Goal: Information Seeking & Learning: Learn about a topic

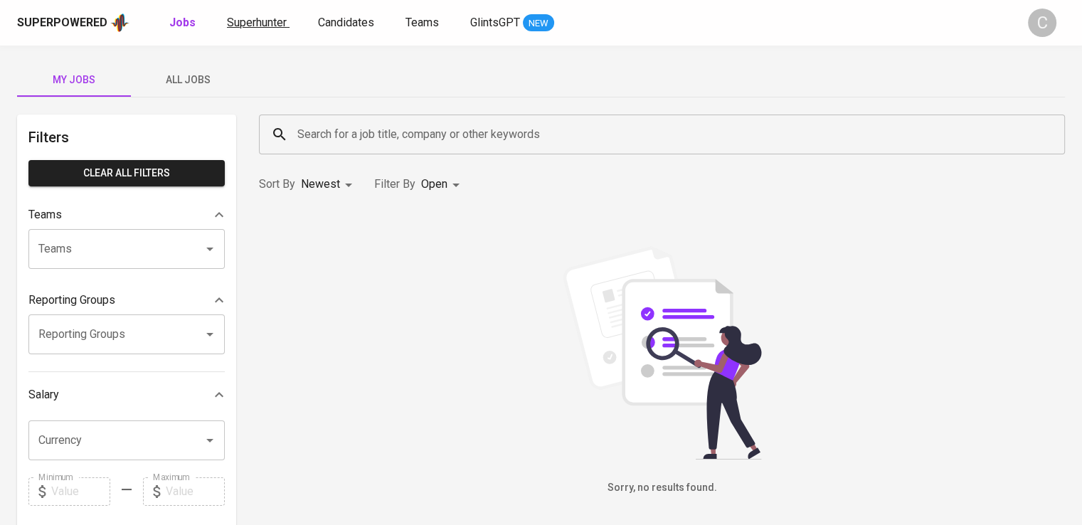
click at [259, 29] on link "Superhunter" at bounding box center [258, 23] width 63 height 18
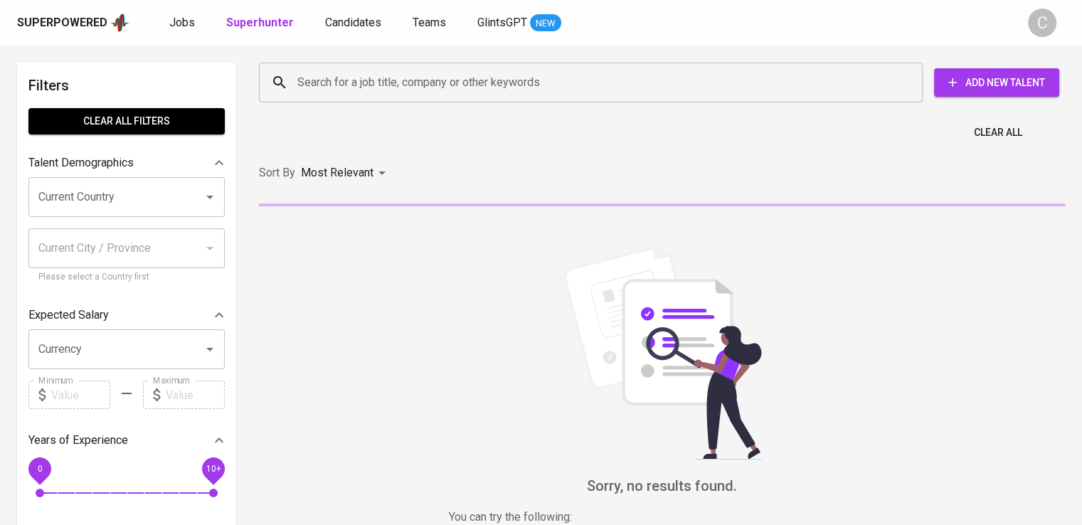
click at [385, 92] on input "Search for a job title, company or other keywords" at bounding box center [594, 82] width 601 height 27
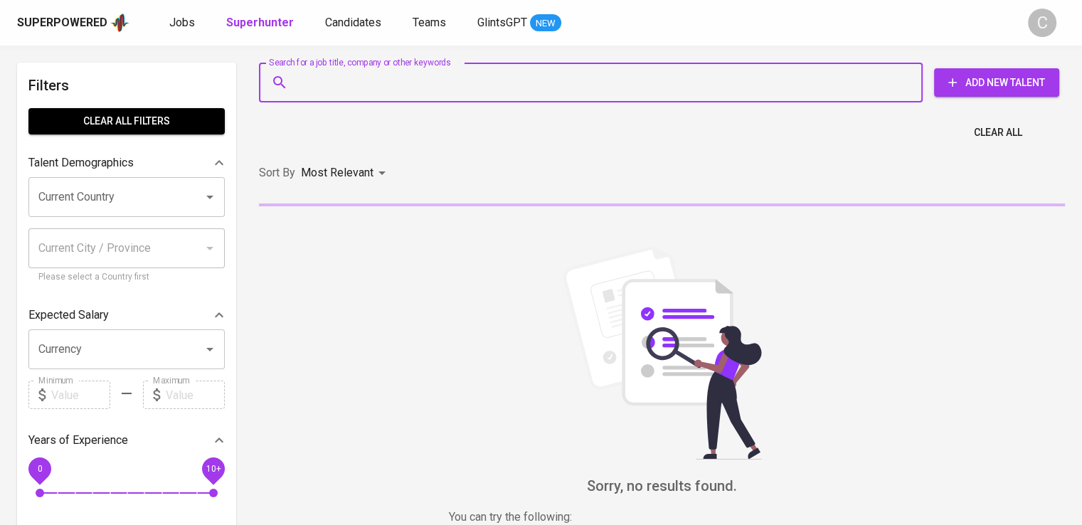
click at [385, 92] on input "Search for a job title, company or other keywords" at bounding box center [594, 82] width 601 height 27
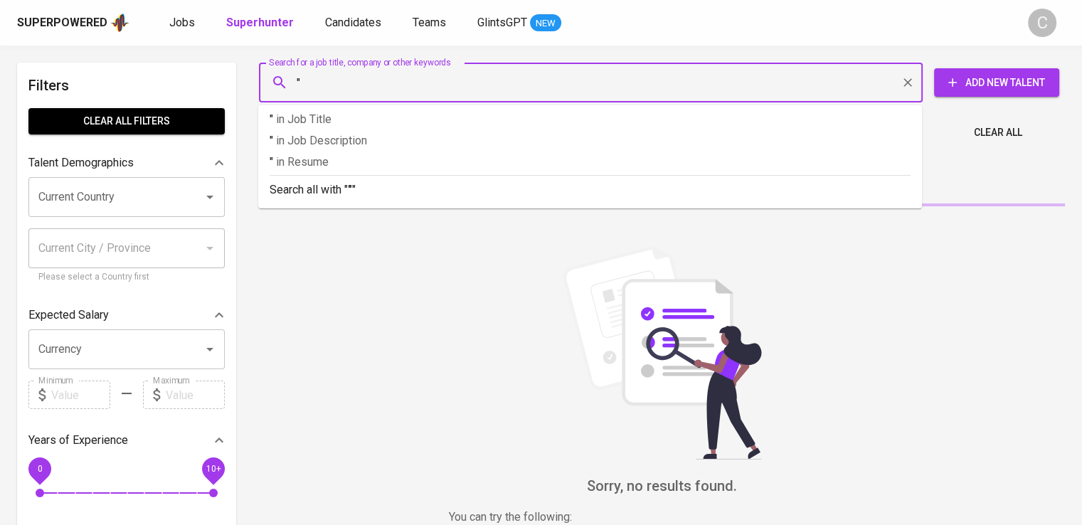
paste input "Era Bimasakti Selaras"
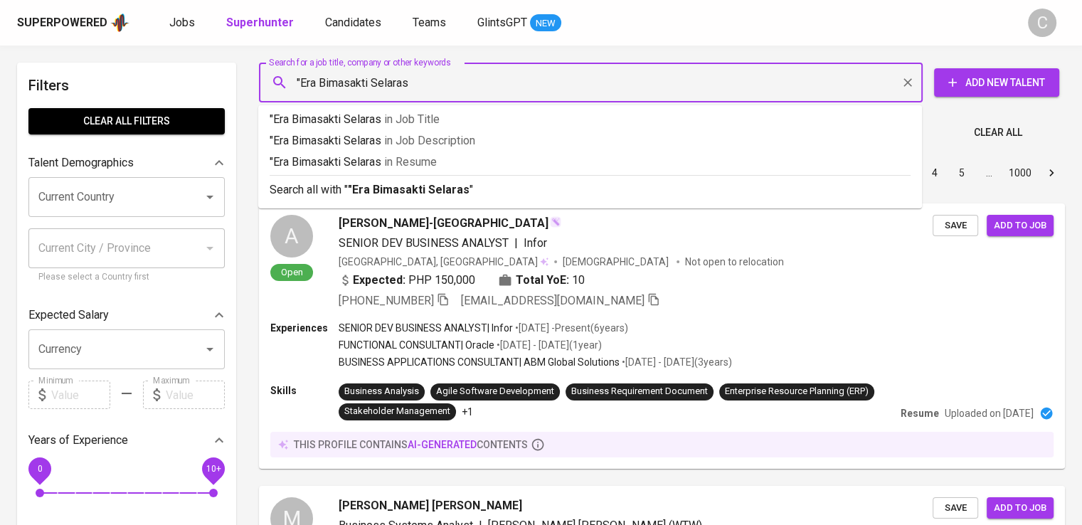
type input ""Era Bimasakti Selaras""
click at [398, 160] on span "in [GEOGRAPHIC_DATA]" at bounding box center [414, 162] width 53 height 14
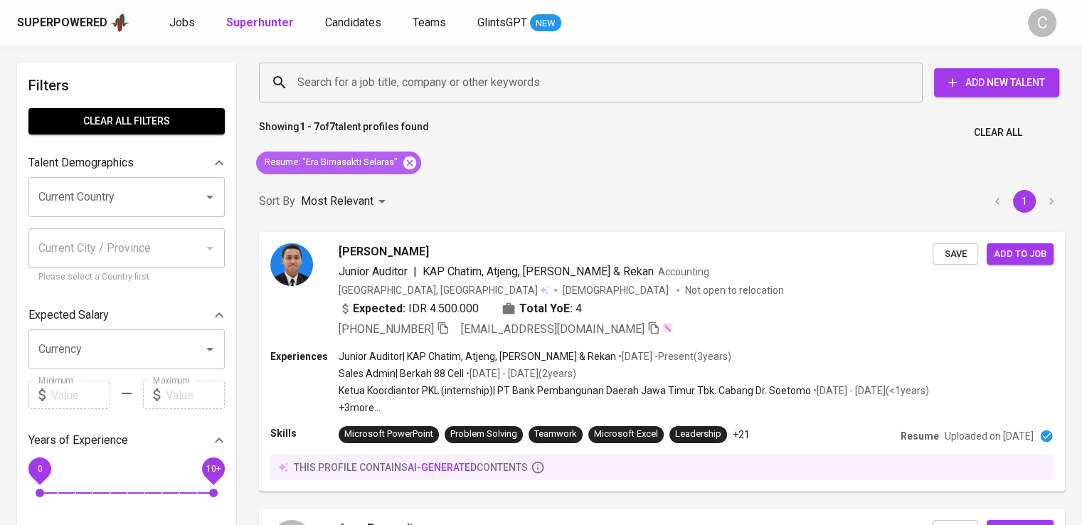
click at [415, 160] on icon at bounding box center [409, 162] width 13 height 13
drag, startPoint x: 415, startPoint y: 160, endPoint x: 401, endPoint y: 86, distance: 75.3
click at [415, 180] on div "Sort By Most Relevant MOST_RELEVANT 1" at bounding box center [661, 201] width 823 height 43
click at [401, 86] on input "Search for a job title, company or other keywords" at bounding box center [594, 82] width 601 height 27
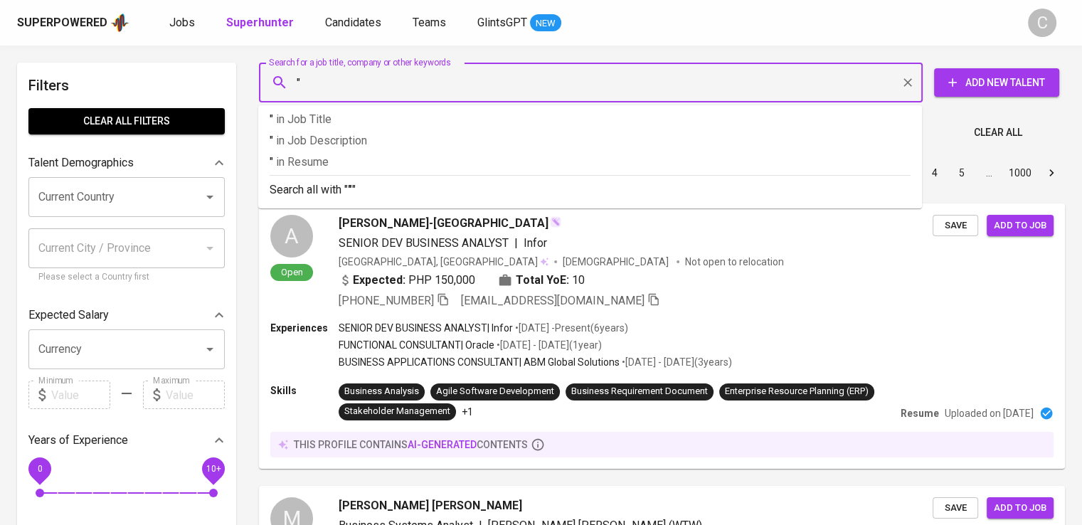
paste input "EBARA Indonesia"
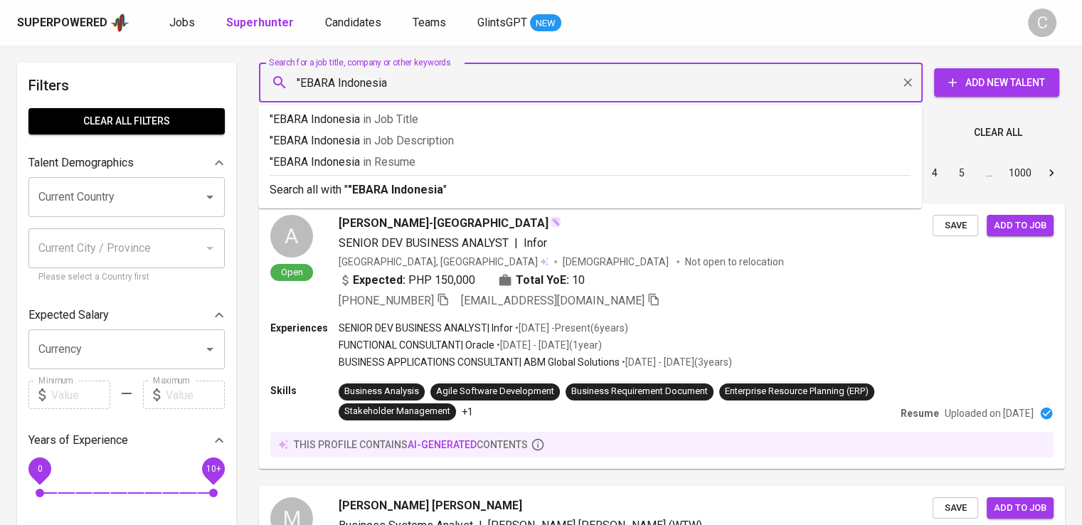
type input ""EBARA Indonesia""
click at [546, 162] on p ""EBARA Indonesia" in Resume" at bounding box center [590, 162] width 641 height 17
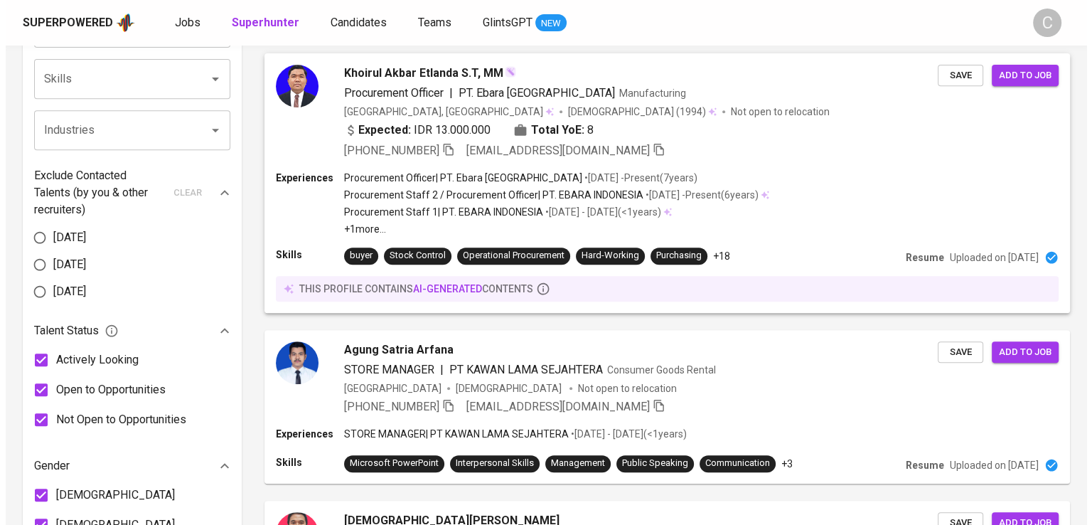
scroll to position [551, 0]
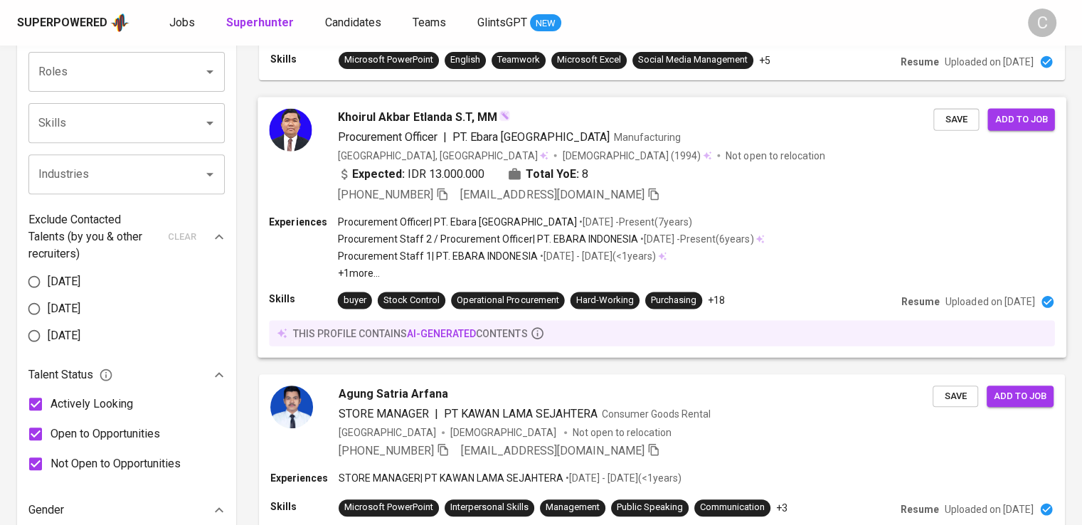
click at [582, 165] on span "8" at bounding box center [585, 173] width 6 height 17
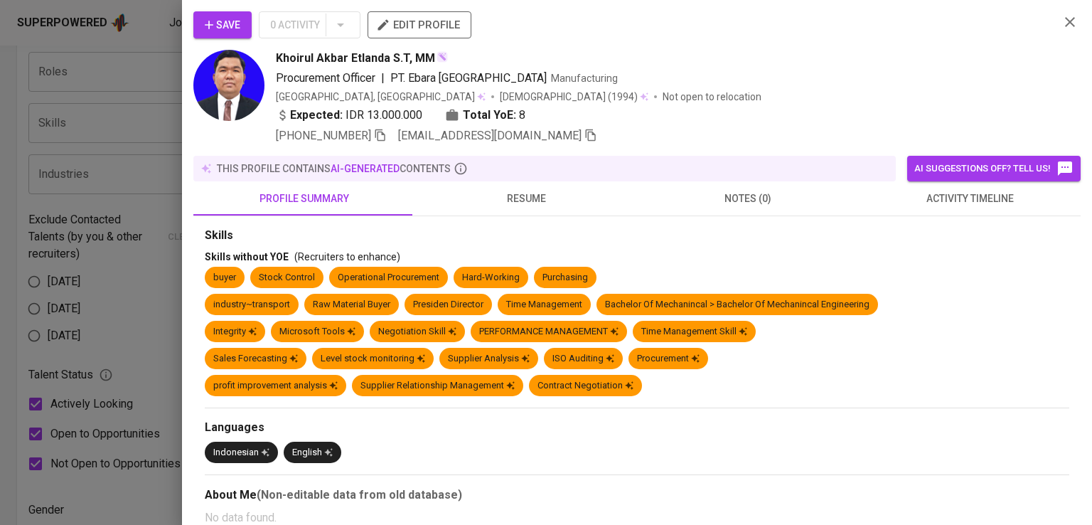
click at [842, 35] on div "Save 0 Activity edit profile" at bounding box center [620, 30] width 855 height 38
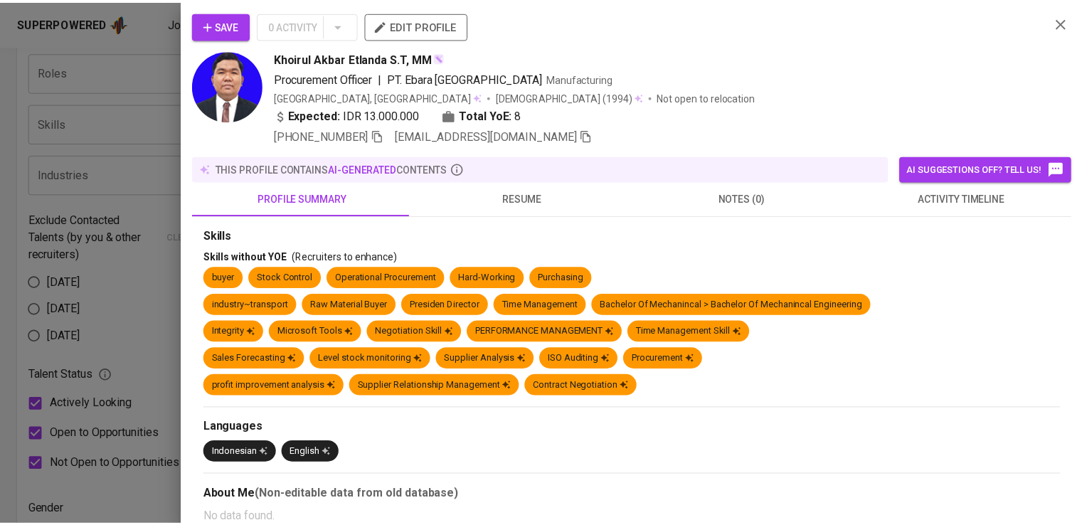
scroll to position [551, 0]
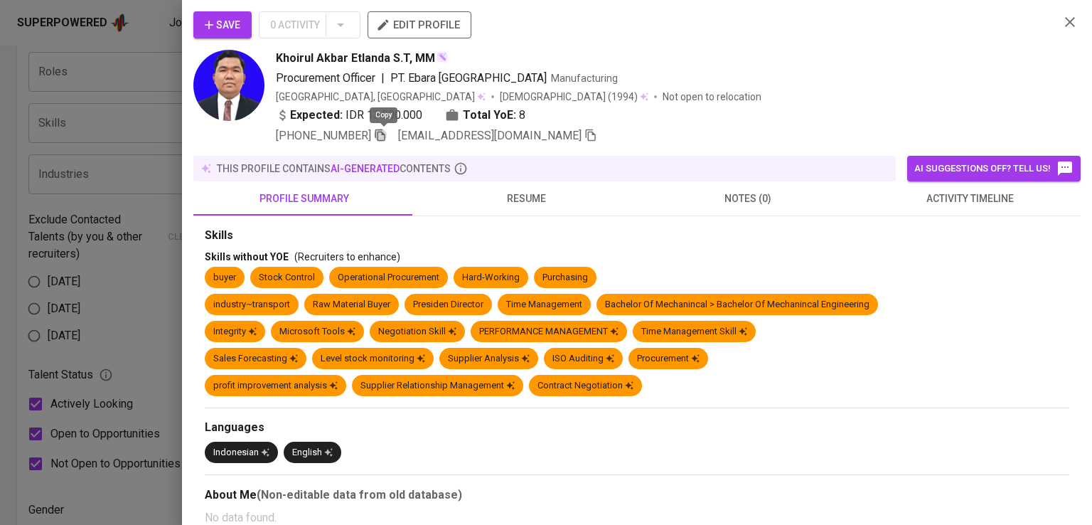
click at [377, 135] on icon "button" at bounding box center [380, 135] width 13 height 13
click at [161, 83] on div at bounding box center [546, 262] width 1092 height 525
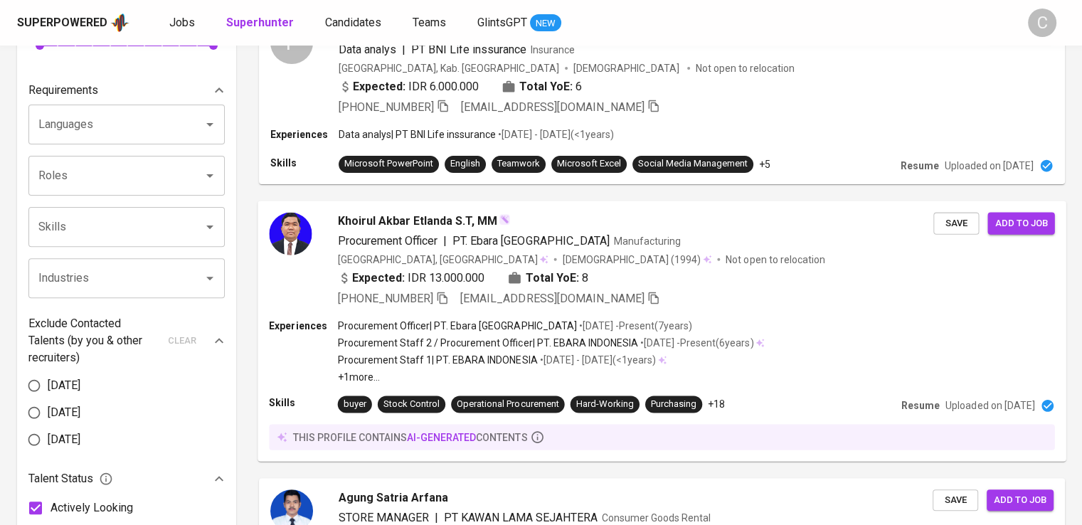
scroll to position [0, 0]
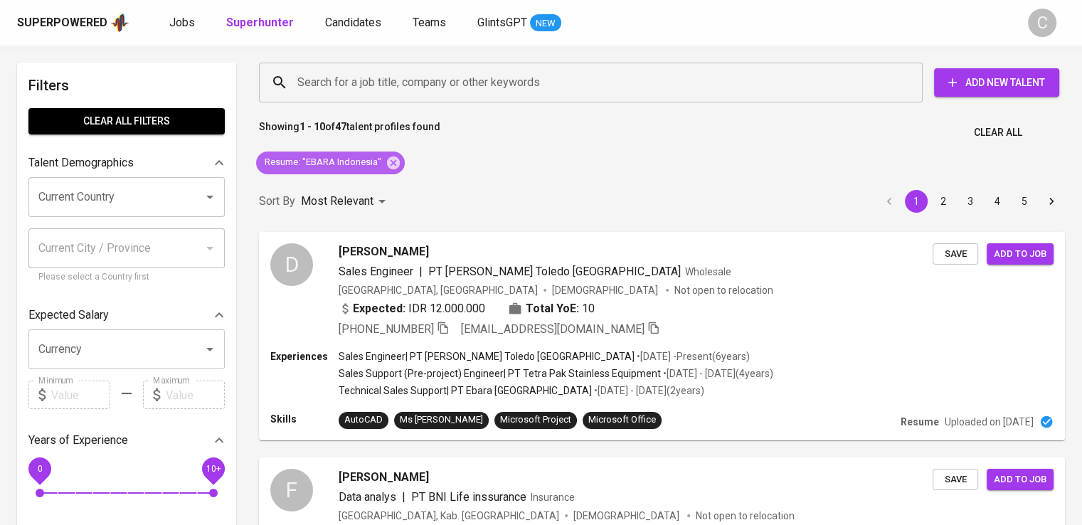
click at [393, 154] on div "Resume : "EBARA Indonesia"" at bounding box center [330, 162] width 149 height 23
click at [393, 158] on icon at bounding box center [393, 162] width 13 height 13
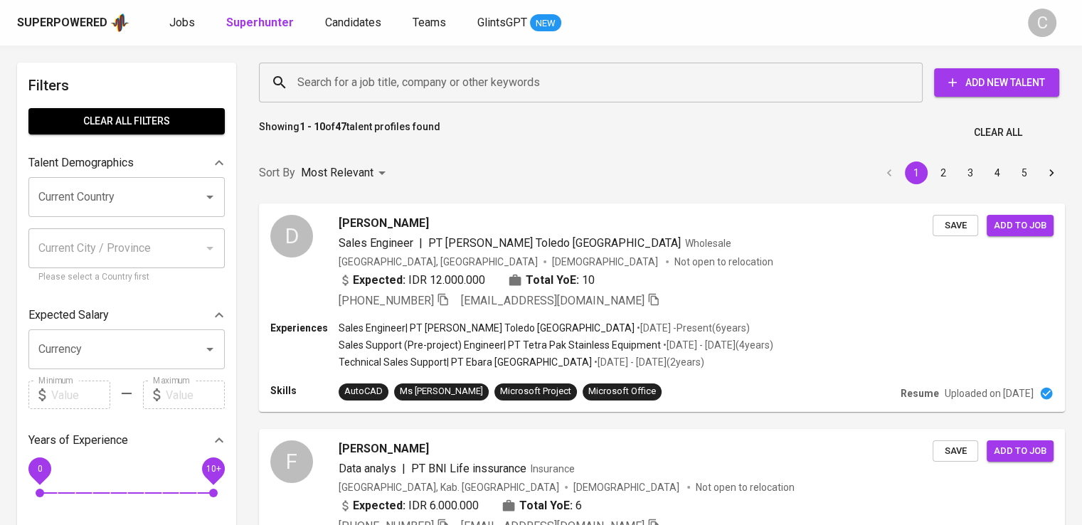
click at [447, 87] on input "Search for a job title, company or other keywords" at bounding box center [594, 82] width 601 height 27
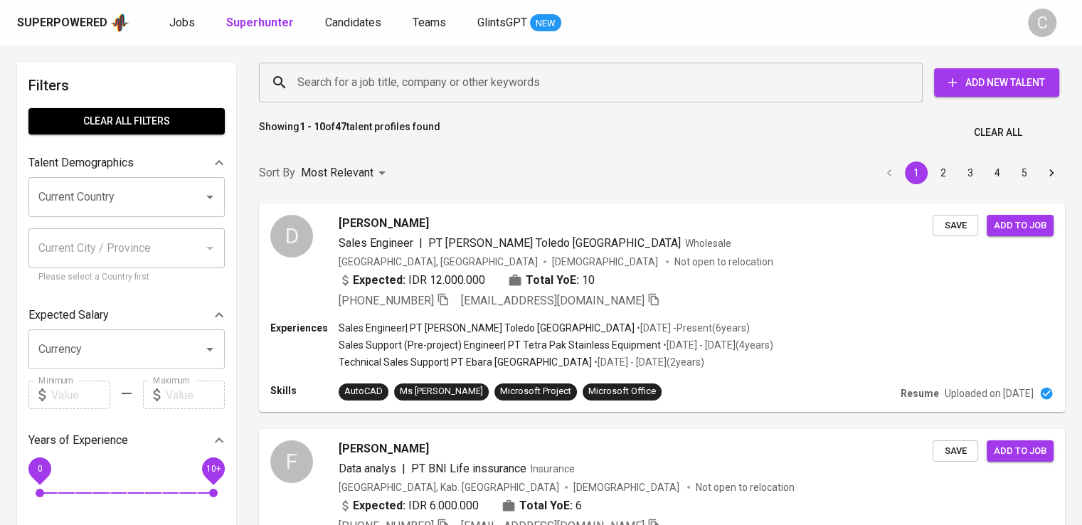
click at [447, 87] on input "Search for a job title, company or other keywords" at bounding box center [594, 82] width 601 height 27
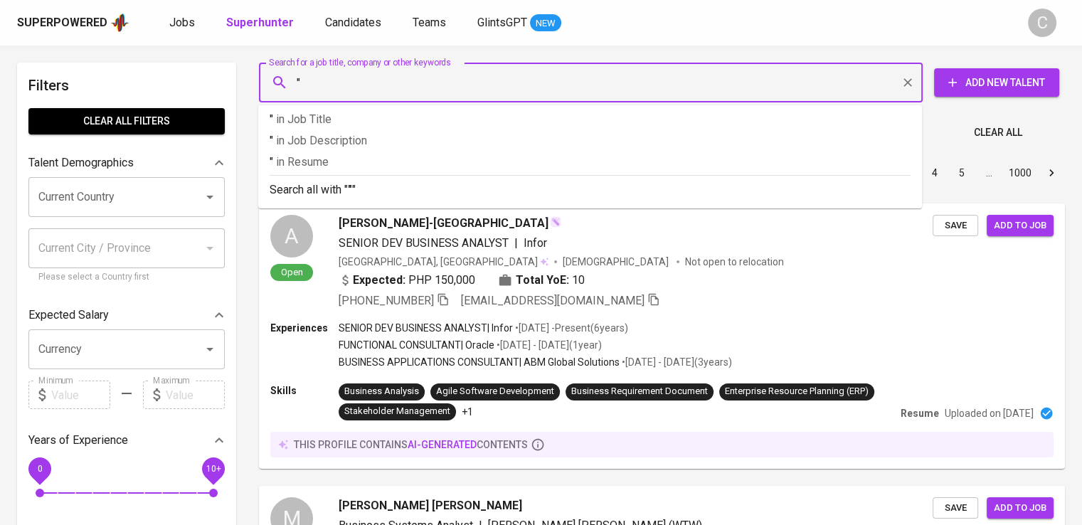
paste input "vinelko mitra anugerah"
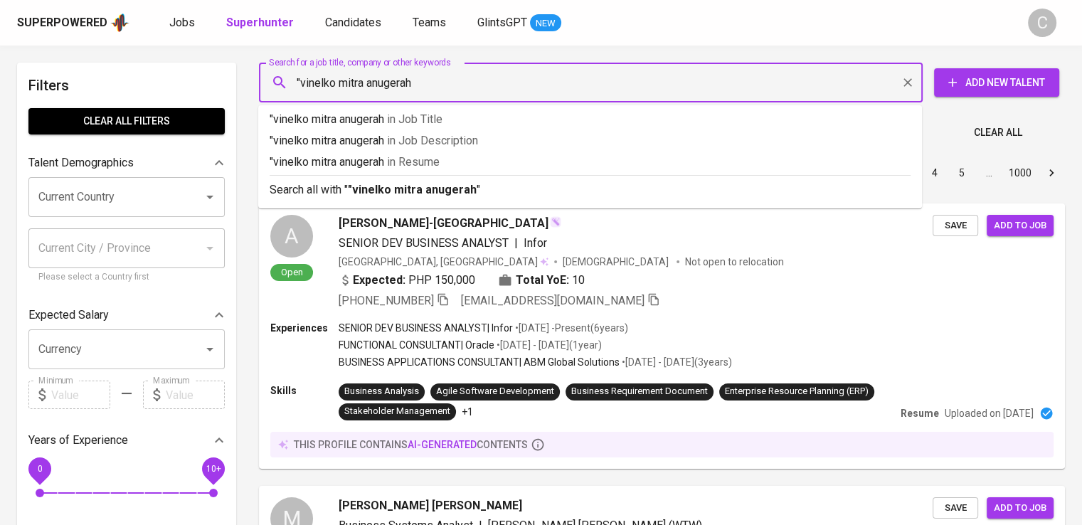
type input ""vinelko mitra anugerah""
click at [451, 169] on p ""vinelko mitra anugerah" in Resume" at bounding box center [590, 162] width 641 height 17
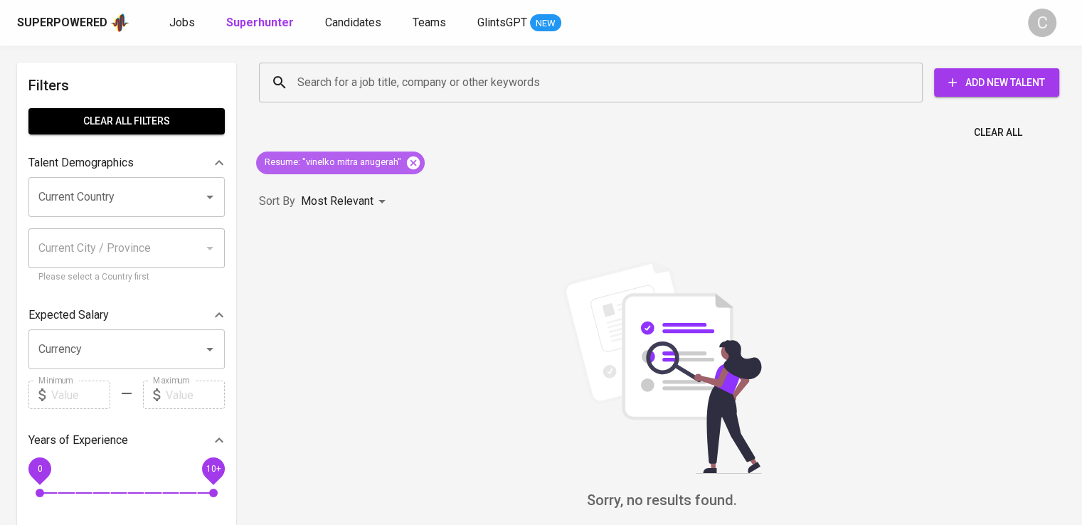
click at [405, 155] on icon at bounding box center [413, 163] width 16 height 16
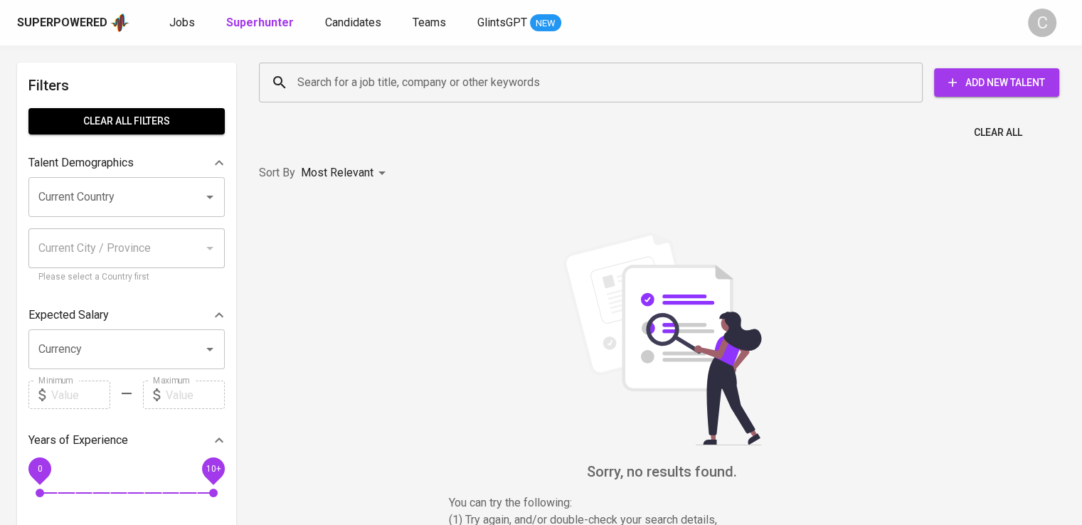
click at [405, 88] on input "Search for a job title, company or other keywords" at bounding box center [594, 82] width 601 height 27
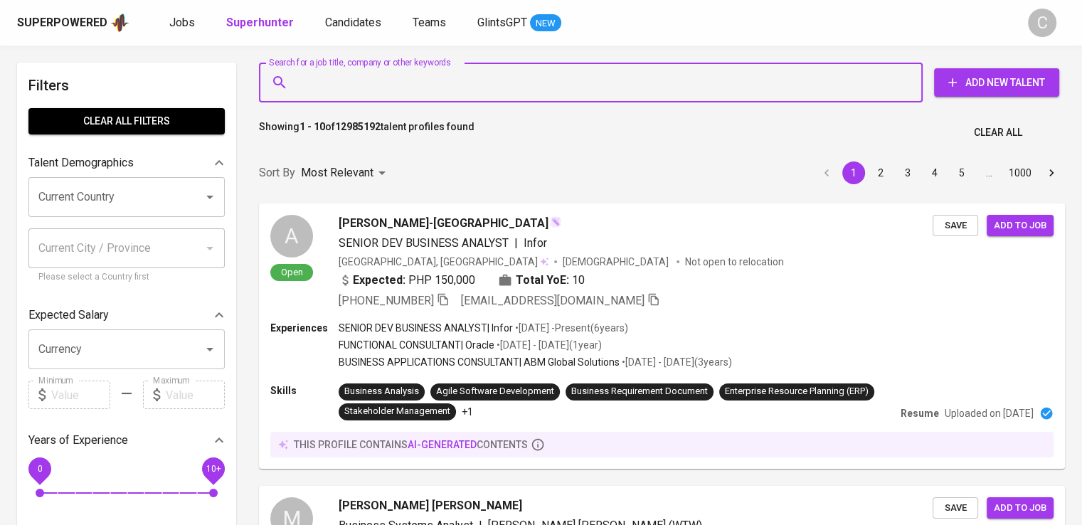
click at [405, 88] on input "Search for a job title, company or other keywords" at bounding box center [594, 82] width 601 height 27
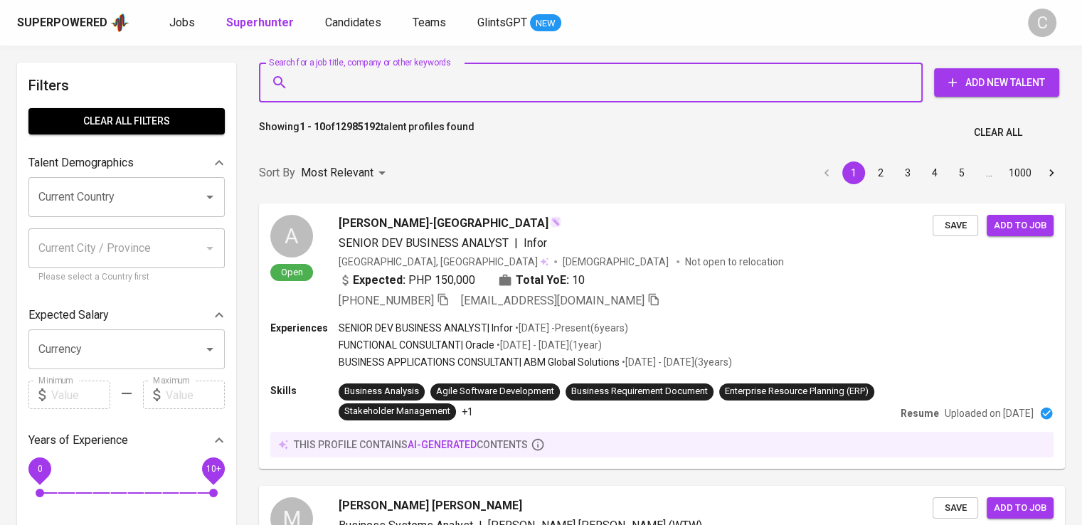
click at [405, 88] on input "Search for a job title, company or other keywords" at bounding box center [594, 82] width 601 height 27
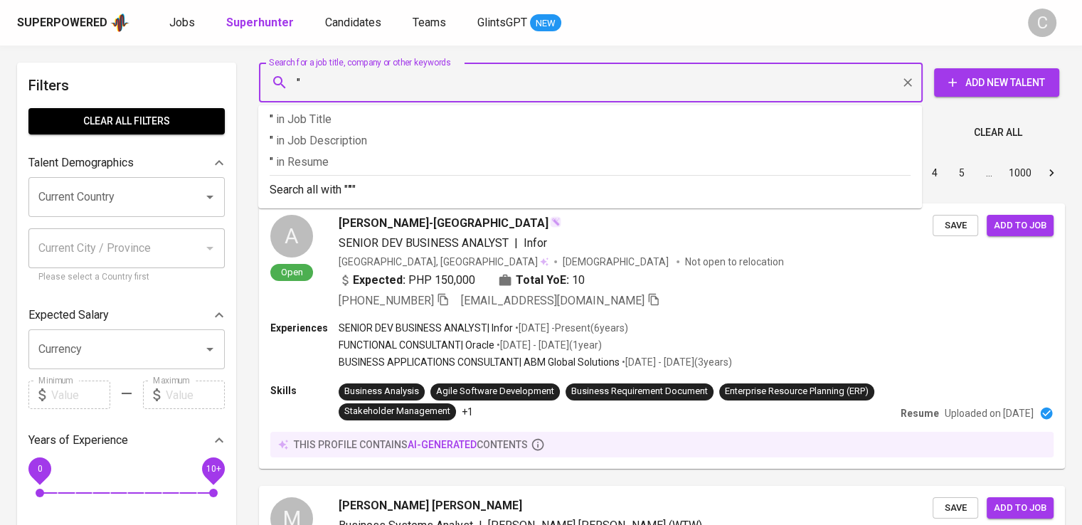
paste input "Sarijaya Sukses Mandiri"
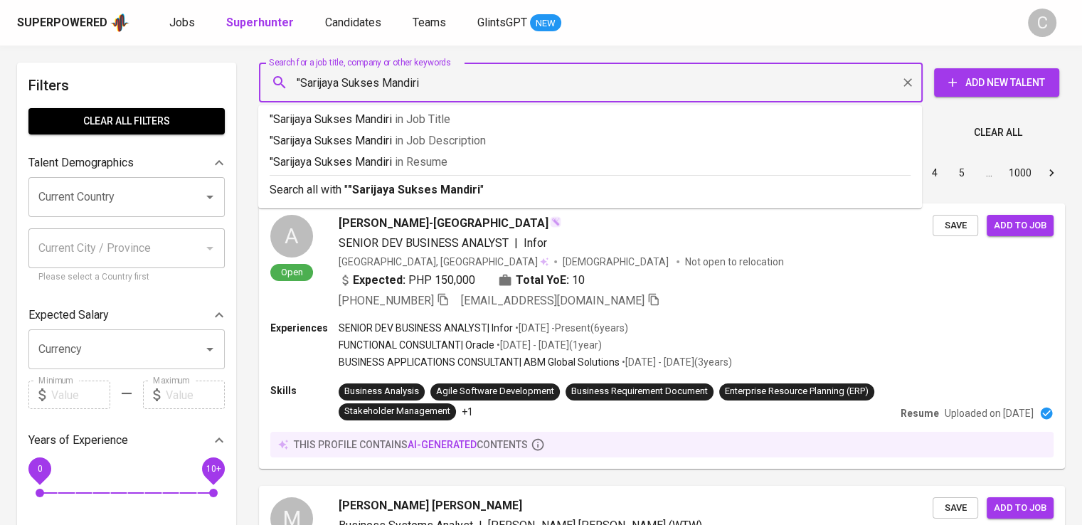
type input ""Sarijaya Sukses Mandiri""
click at [469, 162] on p ""Sarijaya Sukses Mandiri" in [GEOGRAPHIC_DATA]" at bounding box center [590, 162] width 641 height 17
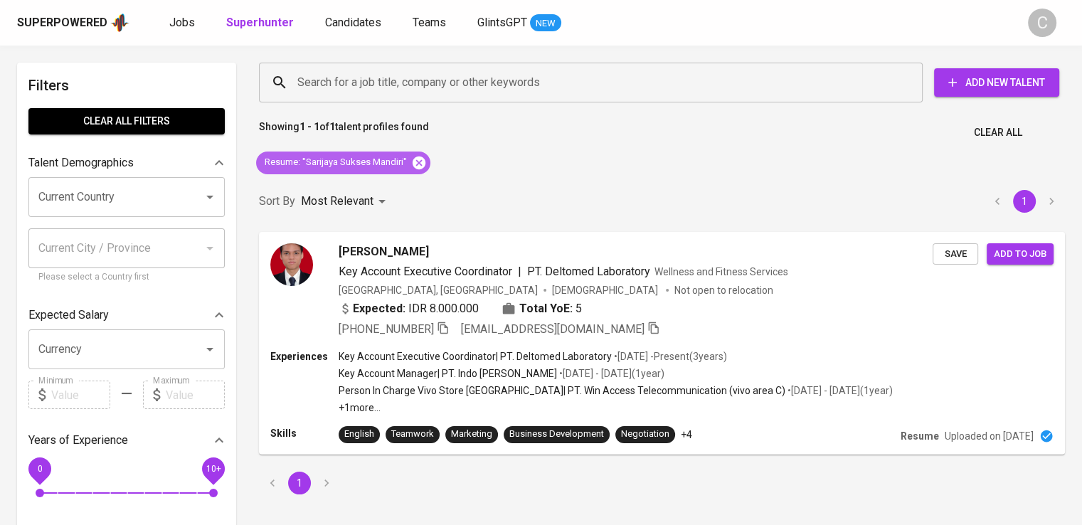
click at [424, 165] on icon at bounding box center [419, 163] width 16 height 16
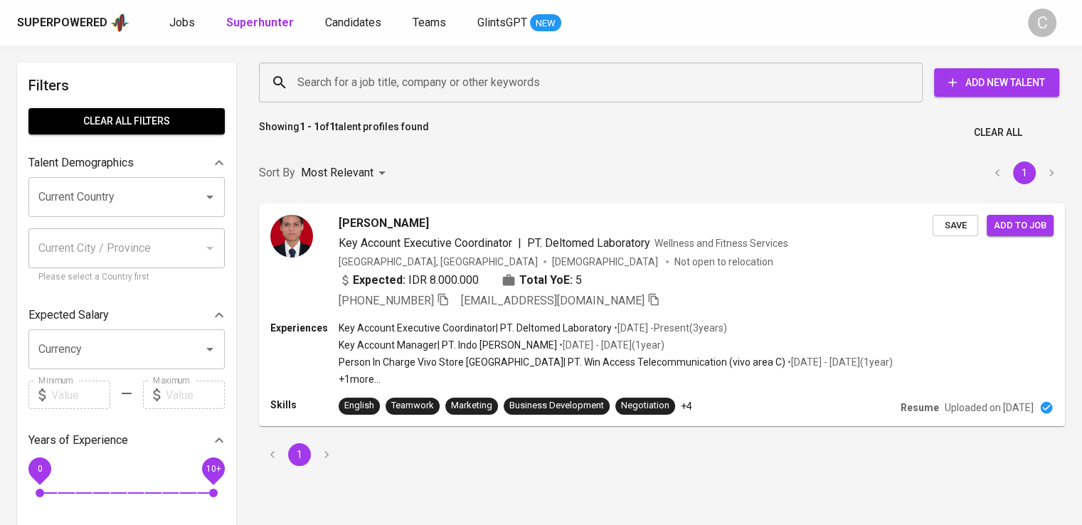
click at [417, 68] on div "Search for a job title, company or other keywords" at bounding box center [591, 83] width 664 height 40
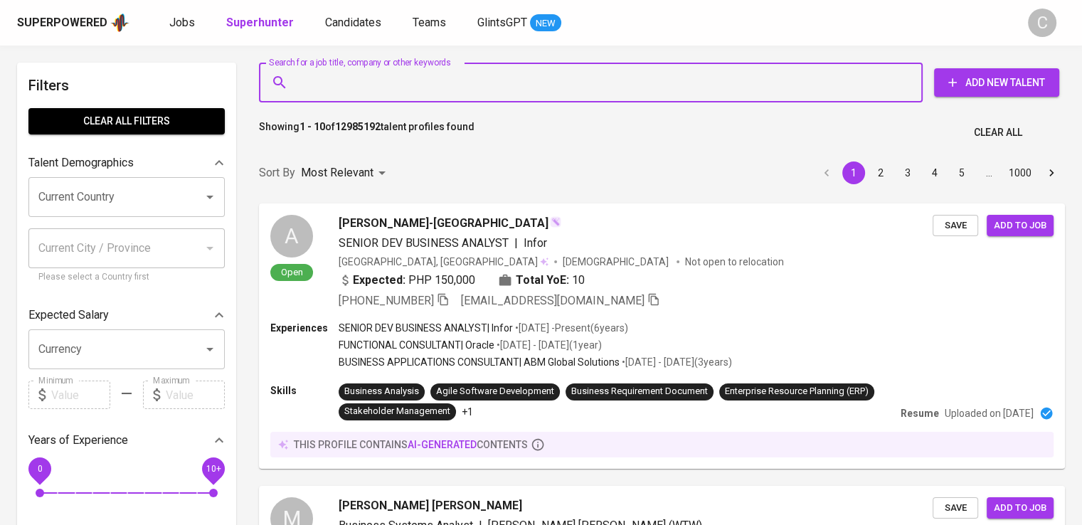
click at [417, 68] on div "Search for a job title, company or other keywords" at bounding box center [591, 83] width 664 height 40
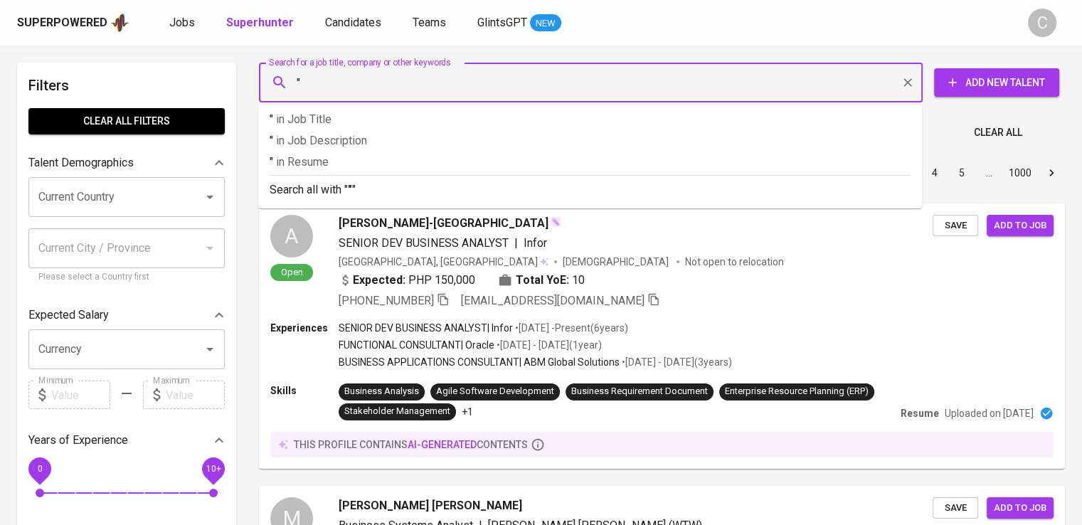
paste input "ARMS COATING INDO"
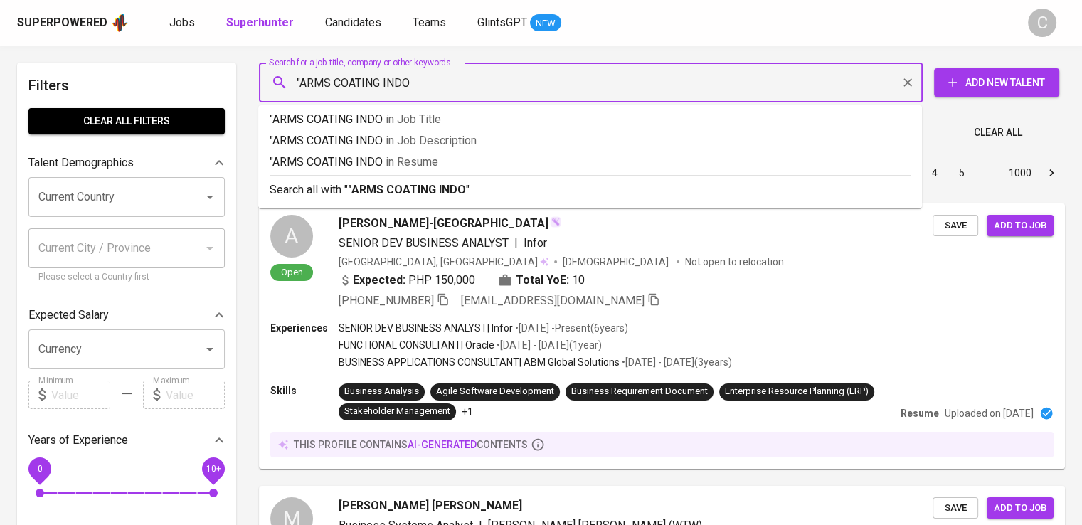
type input ""ARMS COATING INDO""
click at [425, 167] on span "in [GEOGRAPHIC_DATA]" at bounding box center [415, 162] width 53 height 14
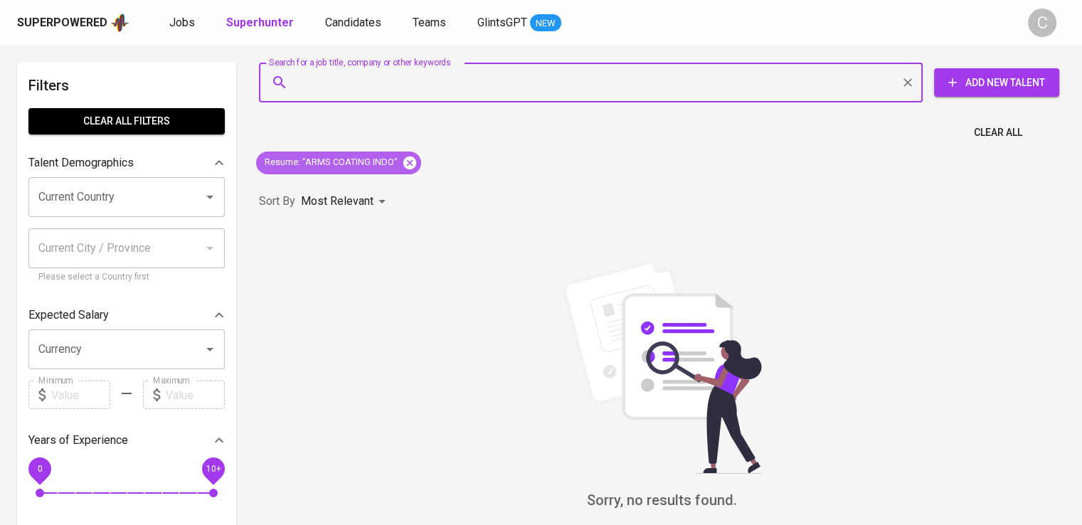
click at [414, 165] on icon at bounding box center [409, 162] width 13 height 13
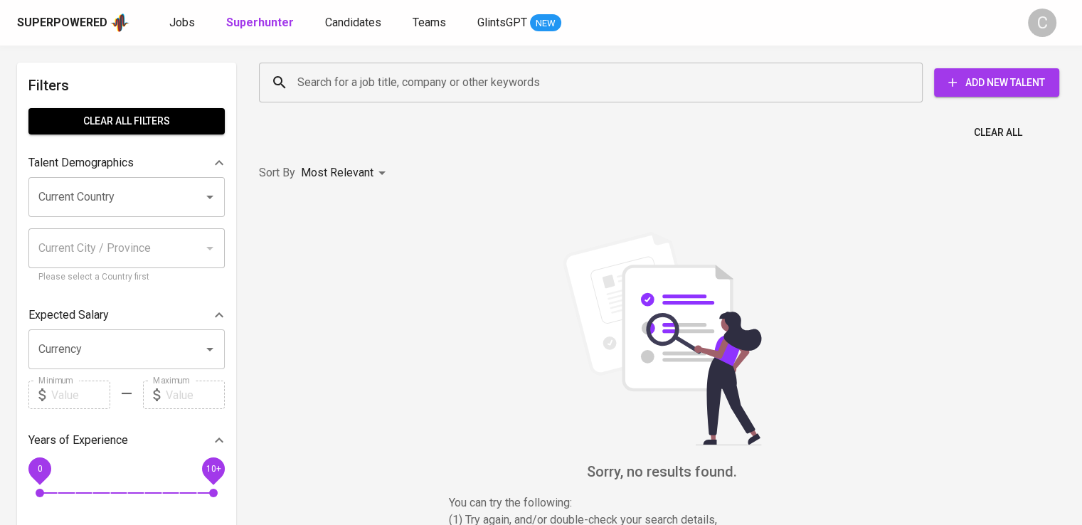
click at [503, 92] on input "Search for a job title, company or other keywords" at bounding box center [594, 82] width 601 height 27
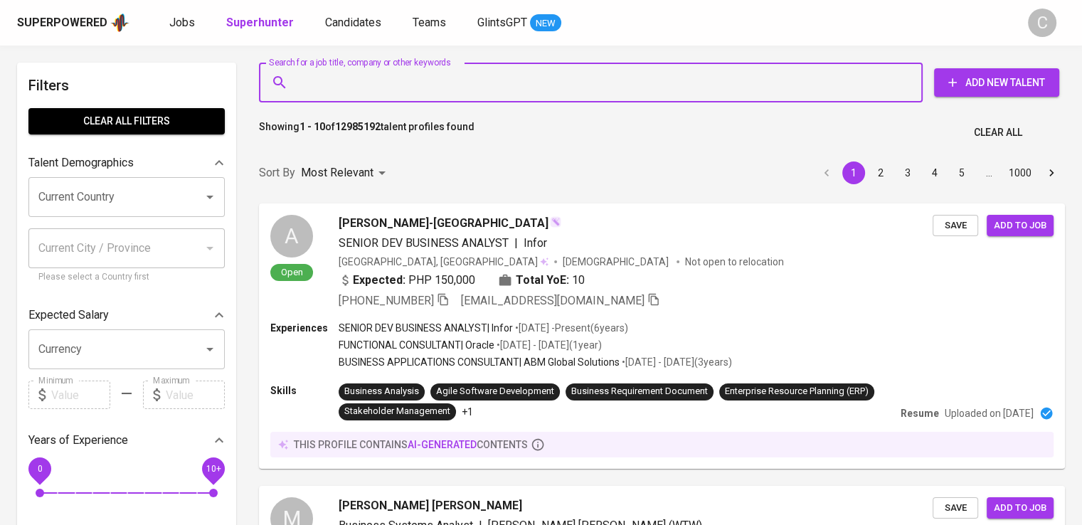
click at [503, 92] on input "Search for a job title, company or other keywords" at bounding box center [594, 82] width 601 height 27
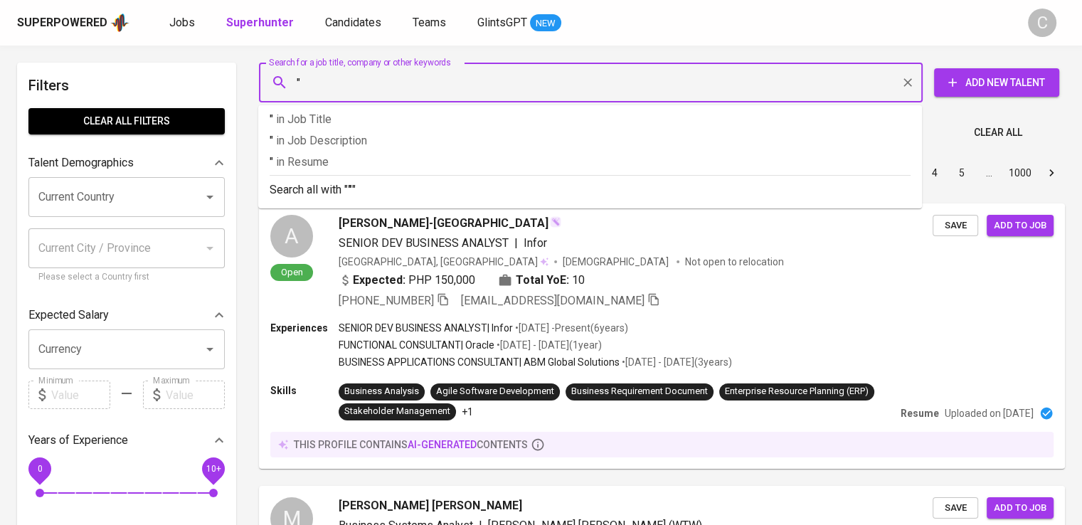
paste input "Menara [PERSON_NAME]"
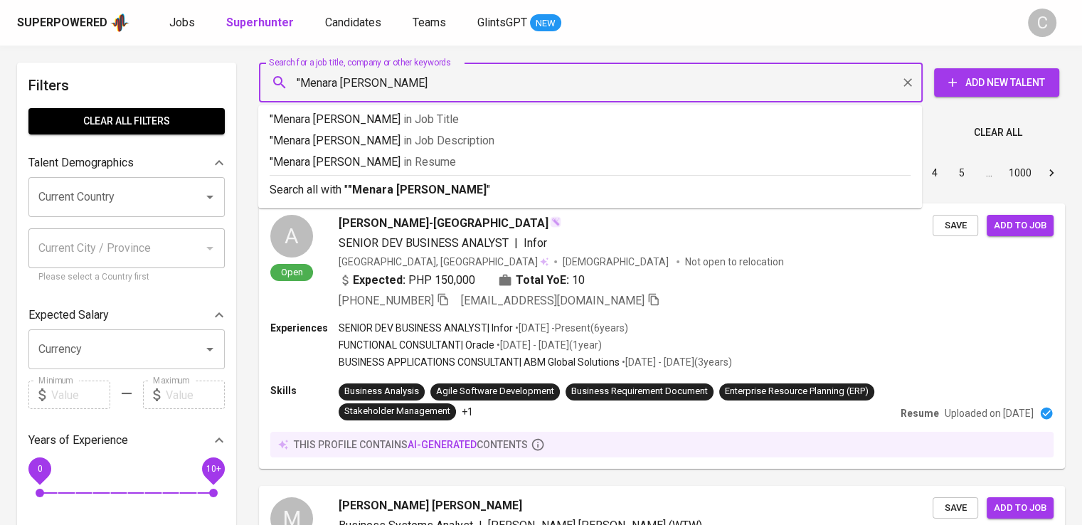
type input ""Menara [PERSON_NAME]""
click at [510, 169] on p ""Menara Terus Makmur" in [GEOGRAPHIC_DATA]" at bounding box center [590, 162] width 641 height 17
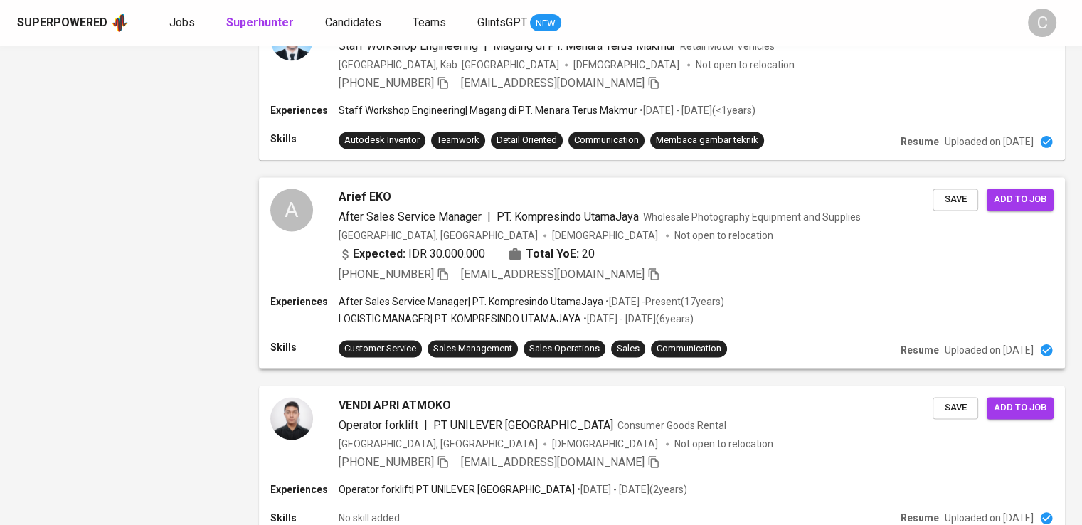
scroll to position [2125, 0]
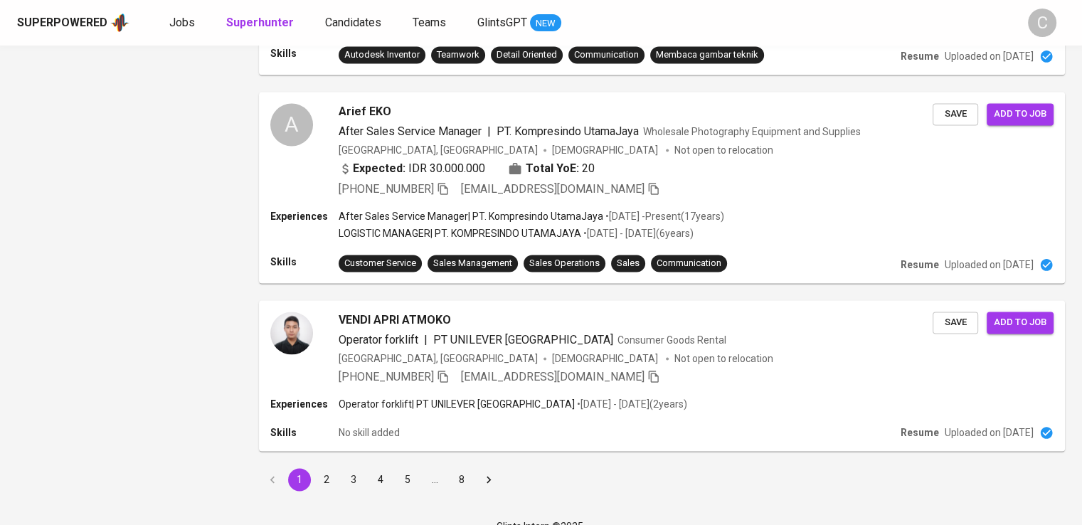
click at [336, 468] on button "2" at bounding box center [326, 479] width 23 height 23
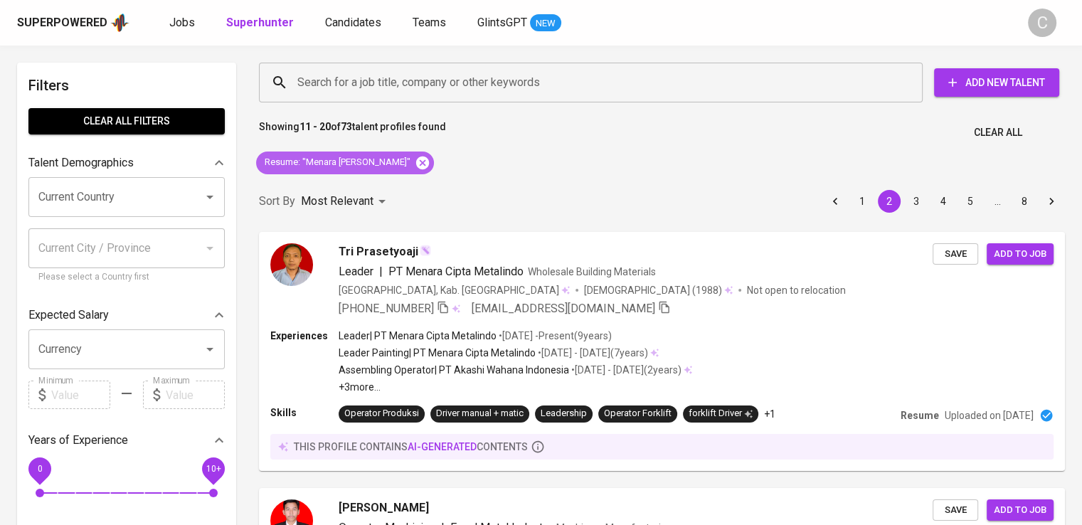
click at [416, 162] on icon at bounding box center [422, 162] width 13 height 13
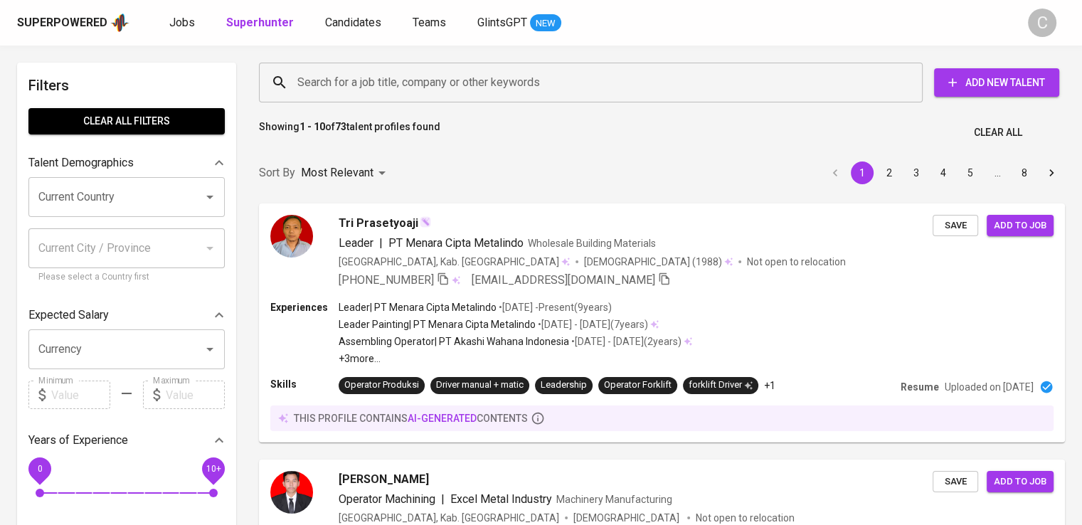
click at [429, 71] on input "Search for a job title, company or other keywords" at bounding box center [594, 82] width 601 height 27
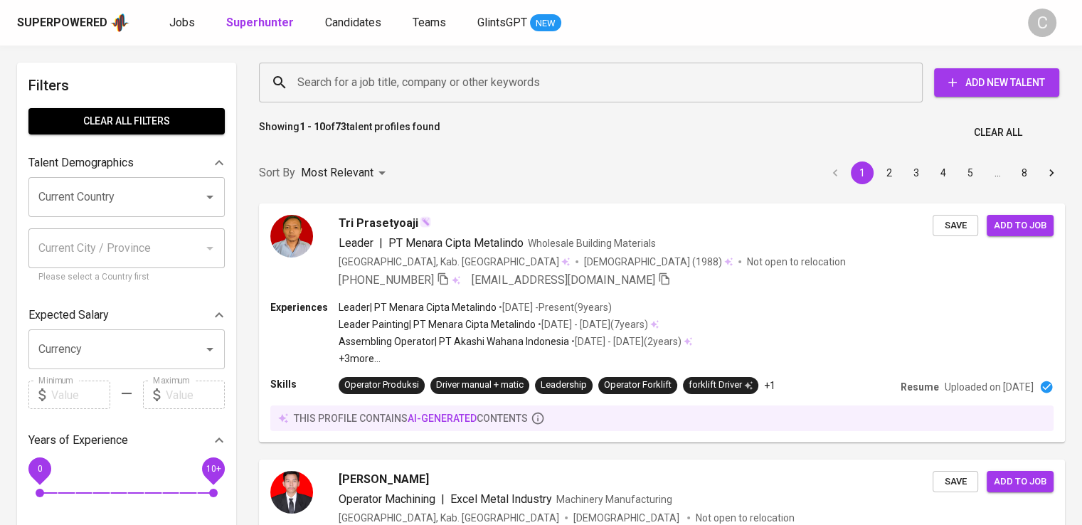
click at [429, 71] on input "Search for a job title, company or other keywords" at bounding box center [594, 82] width 601 height 27
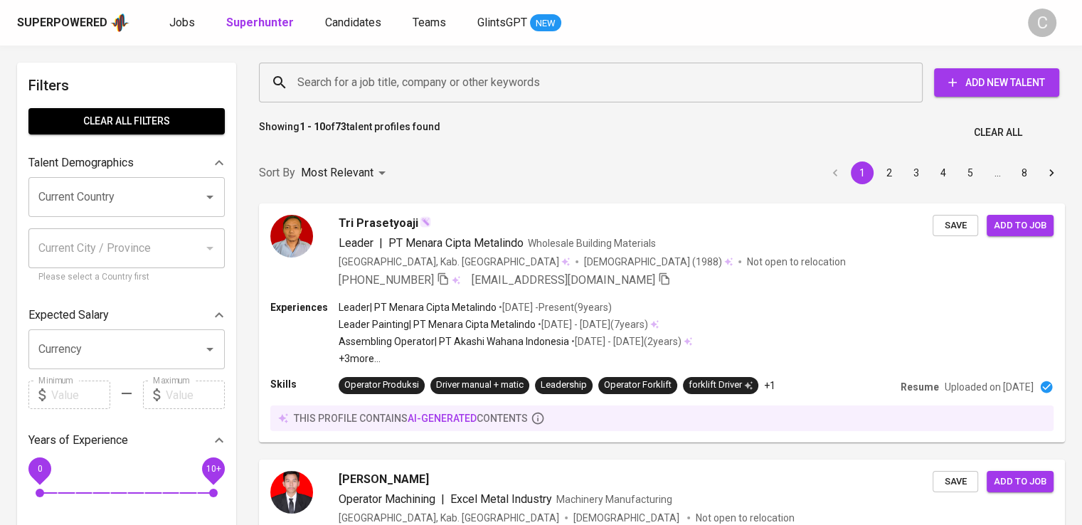
click at [429, 71] on input "Search for a job title, company or other keywords" at bounding box center [594, 82] width 601 height 27
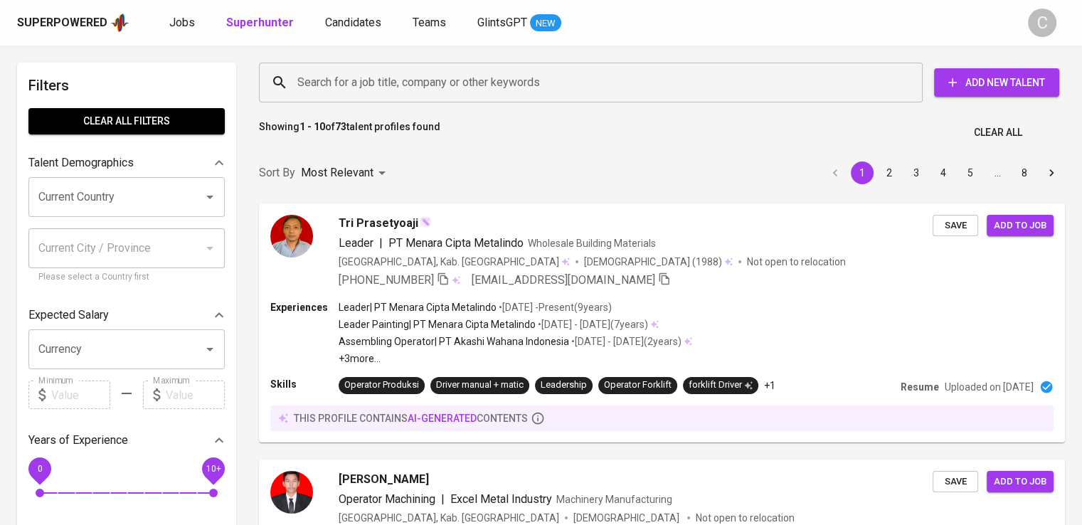
click at [429, 71] on input "Search for a job title, company or other keywords" at bounding box center [594, 82] width 601 height 27
click at [435, 80] on input "Search for a job title, company or other keywords" at bounding box center [594, 82] width 601 height 27
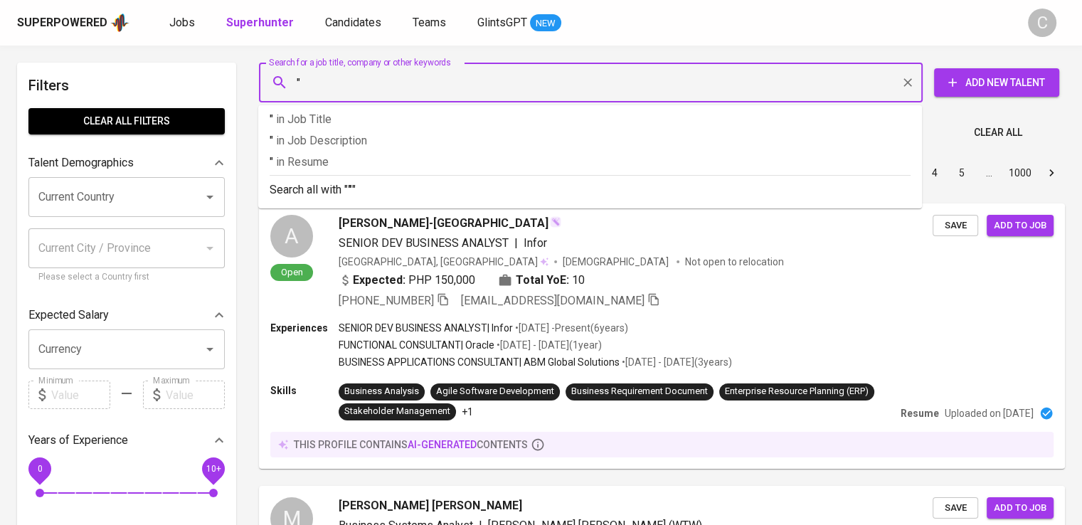
paste input "AKT Indonesia"
type input ""AKT Indonesia""
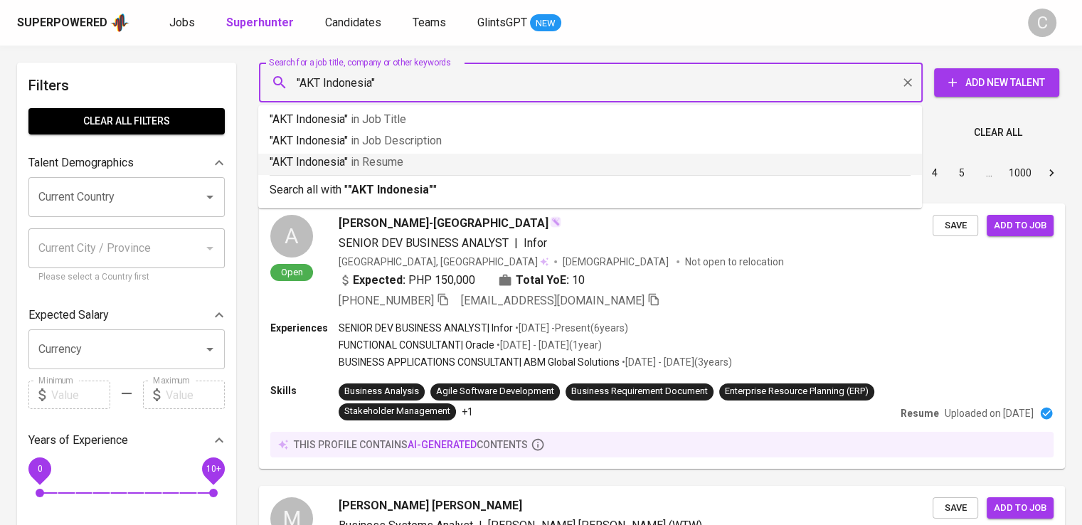
click at [437, 171] on li ""AKT Indonesia" in Resume" at bounding box center [590, 164] width 664 height 21
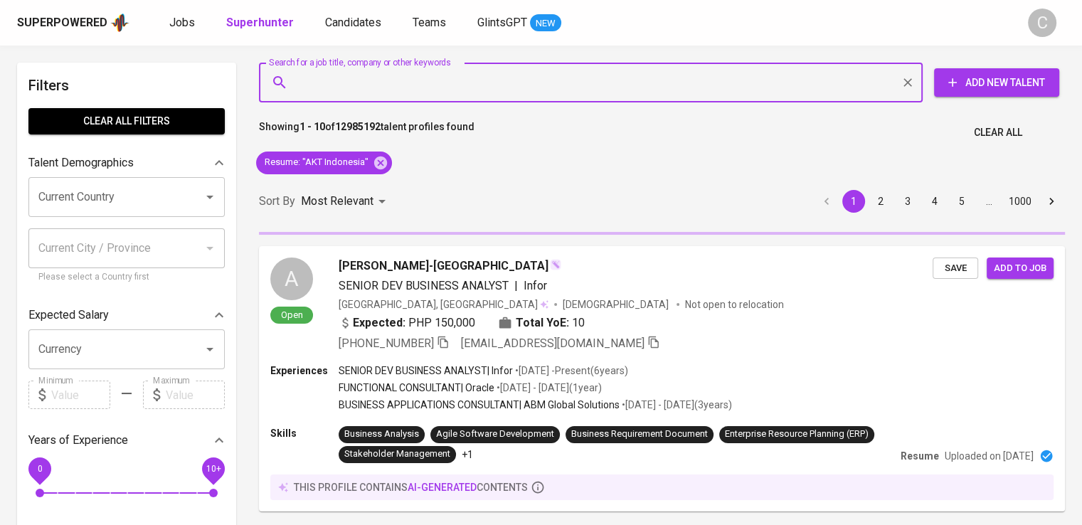
click at [424, 208] on div "Sort By Most Relevant MOST_RELEVANT 1 2 3 4 5 … 1000" at bounding box center [661, 201] width 823 height 43
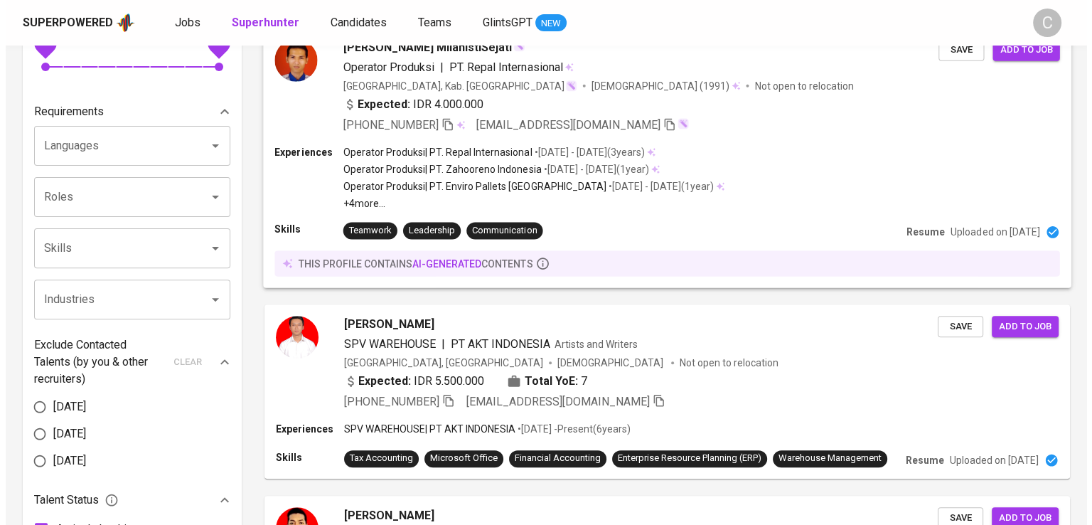
scroll to position [425, 0]
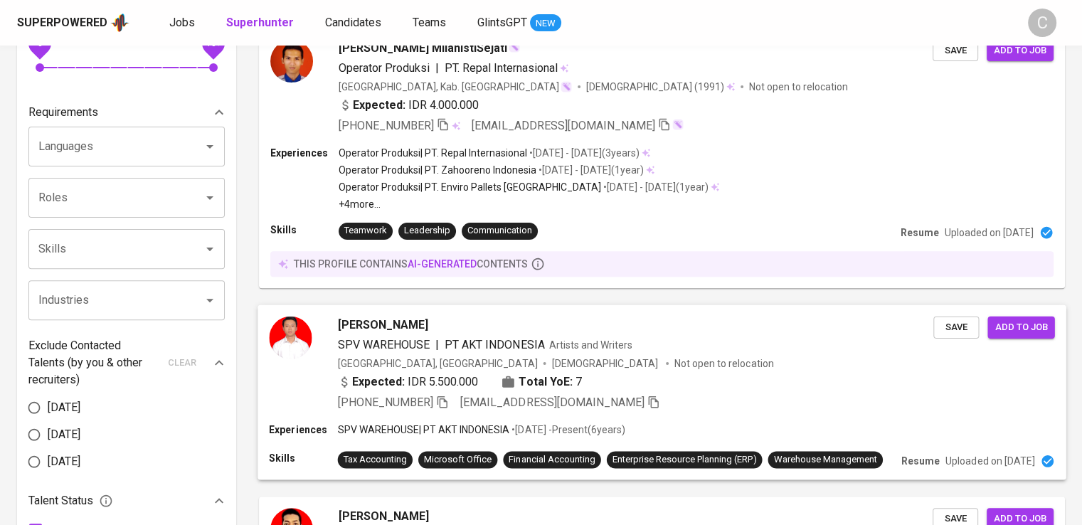
click at [542, 322] on div "chandra PRATAMA PUTRA" at bounding box center [636, 324] width 596 height 17
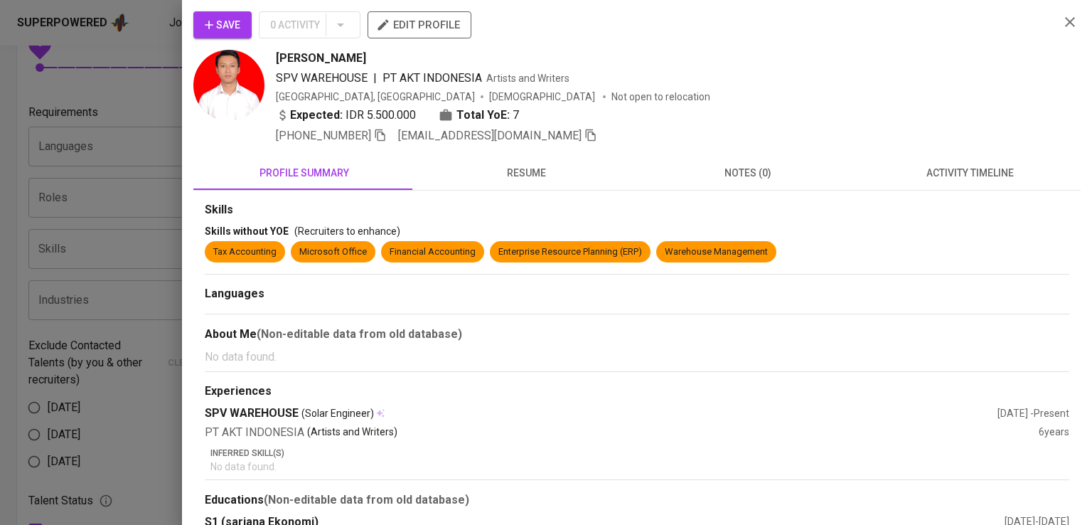
click at [858, 105] on div "chandra PRATAMA PUTRA SPV WAREHOUSE | PT AKT INDONESIA Artists and Writers Indo…" at bounding box center [662, 97] width 772 height 95
click at [385, 139] on icon "button" at bounding box center [381, 135] width 10 height 12
